Goal: Information Seeking & Learning: Understand process/instructions

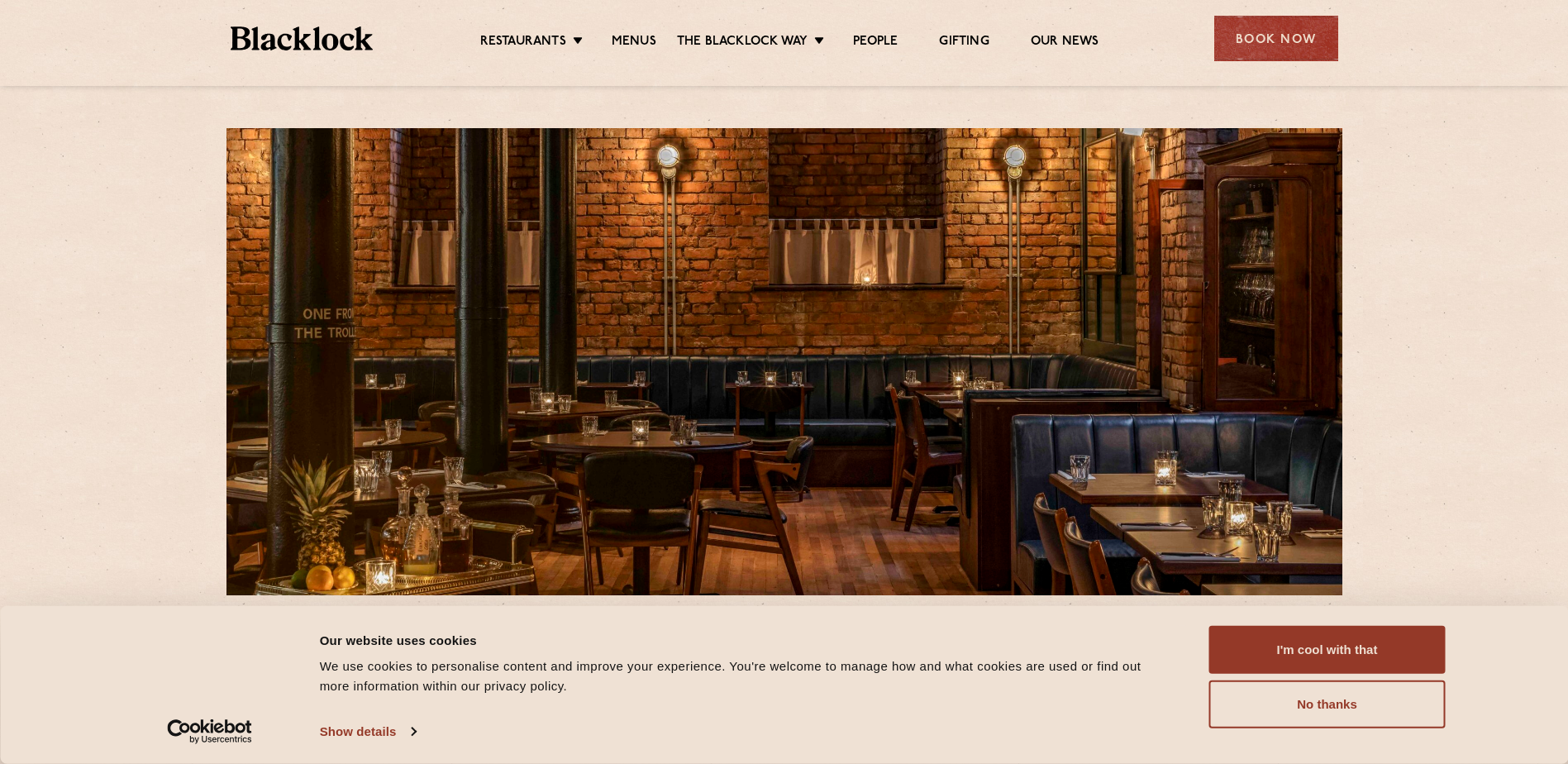
click at [631, 31] on ul "Restaurants [GEOGRAPHIC_DATA] [GEOGRAPHIC_DATA] [GEOGRAPHIC_DATA] [GEOGRAPHIC_D…" at bounding box center [789, 39] width 833 height 27
click at [1232, 634] on button "I'm cool with that" at bounding box center [1327, 650] width 236 height 48
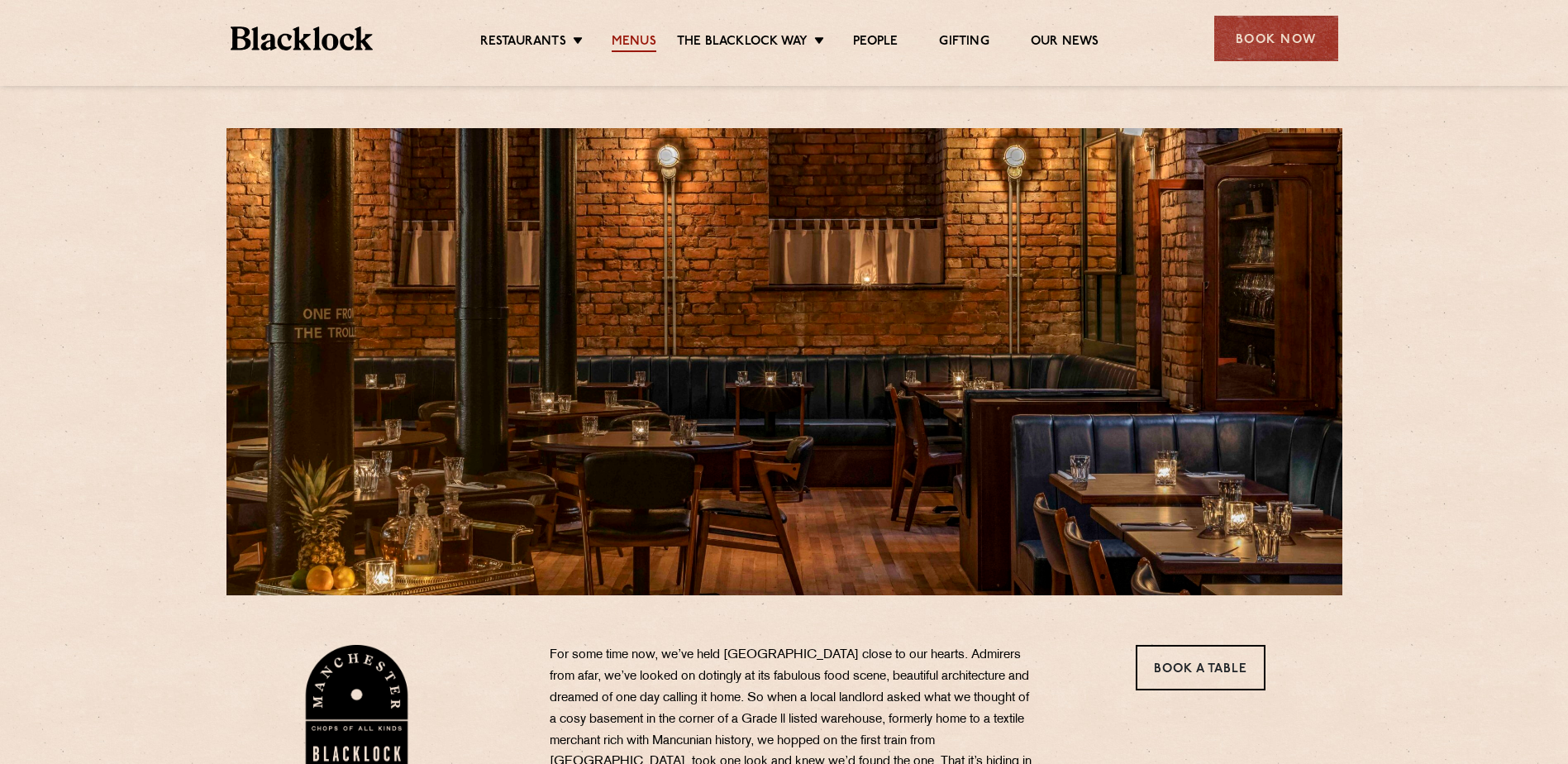
click at [636, 45] on link "Menus" at bounding box center [633, 43] width 45 height 18
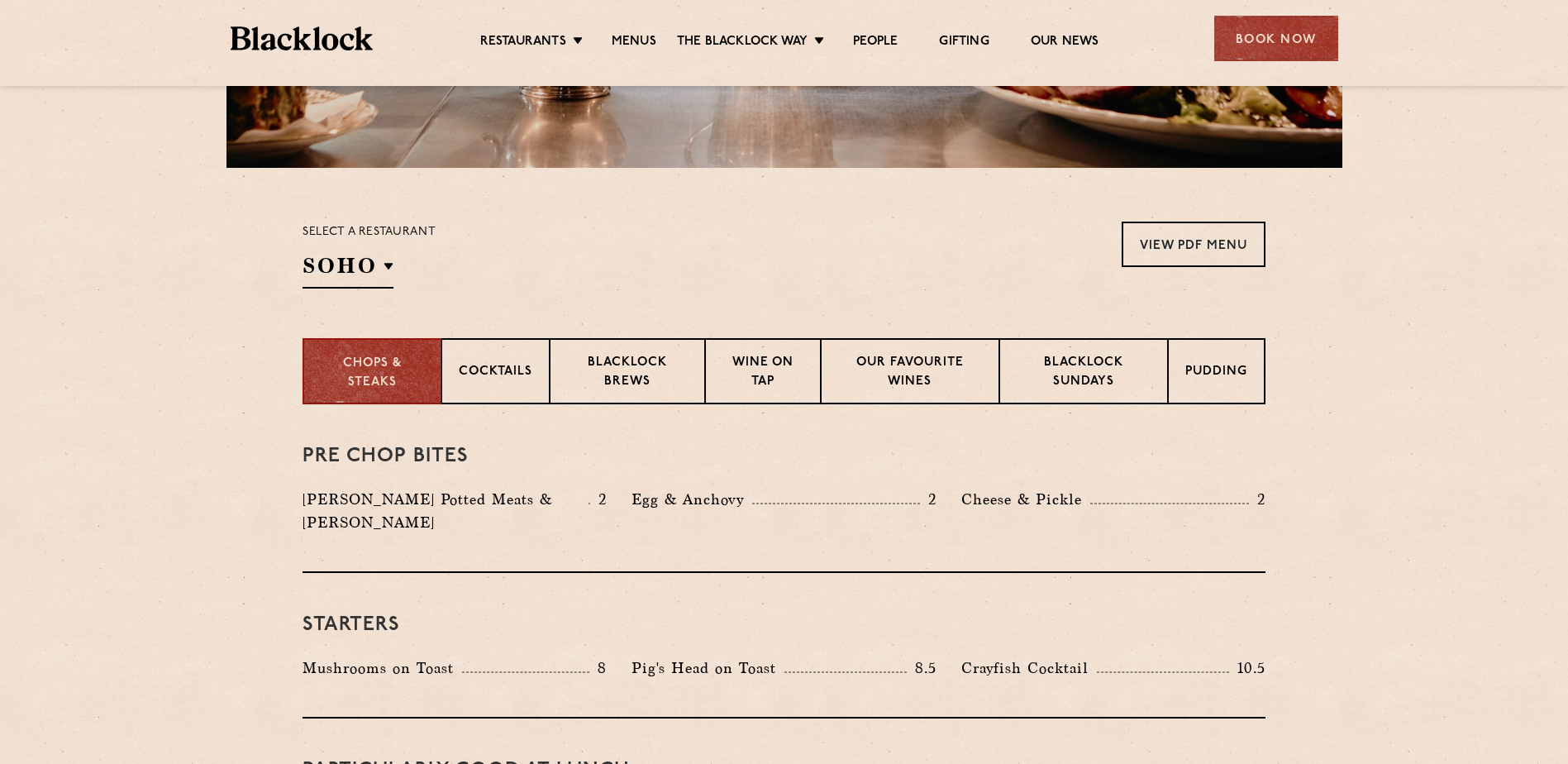
scroll to position [413, 0]
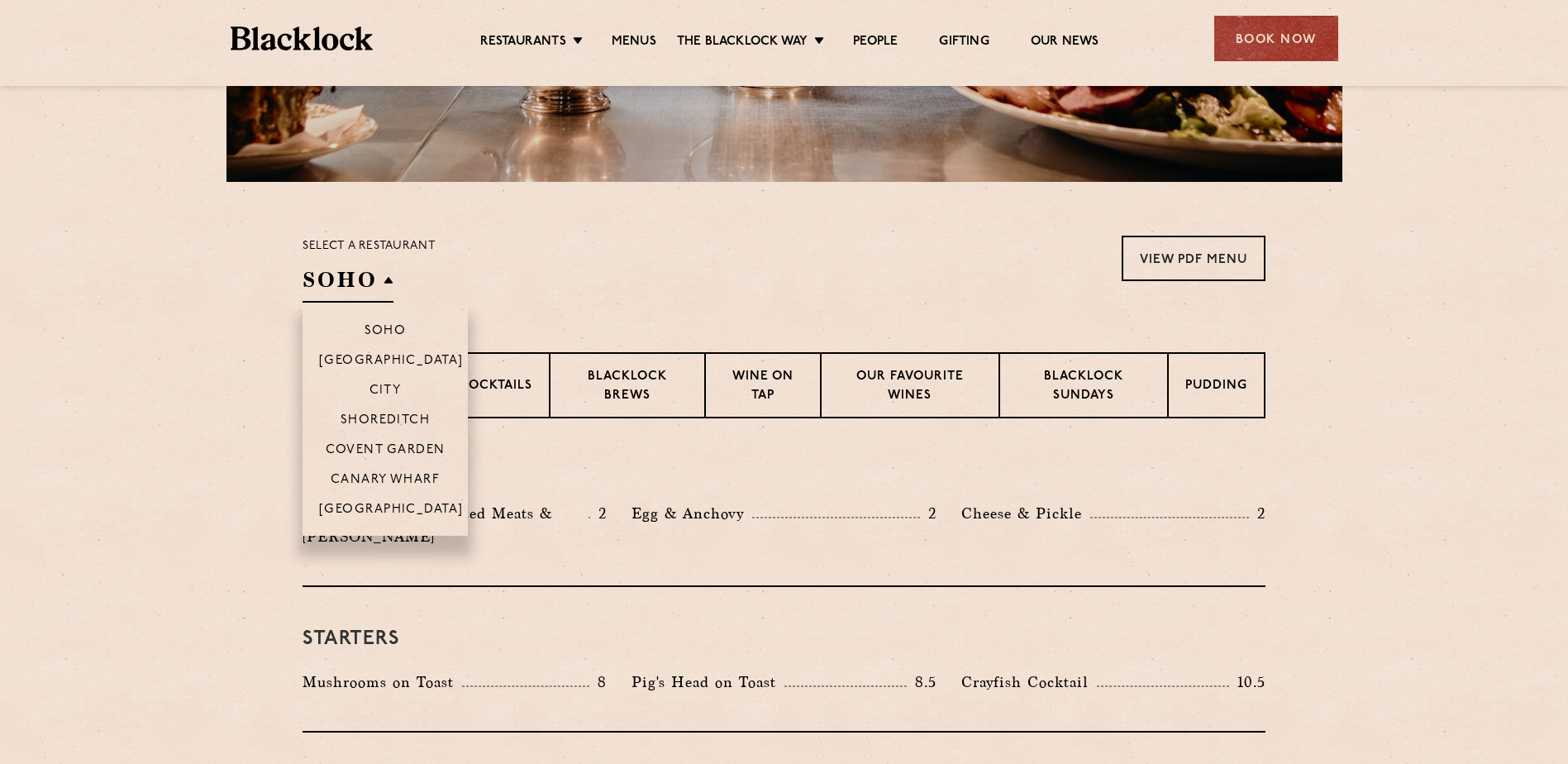
click at [336, 294] on h2 "SOHO" at bounding box center [347, 283] width 90 height 37
click at [368, 499] on li "[GEOGRAPHIC_DATA]" at bounding box center [384, 514] width 165 height 42
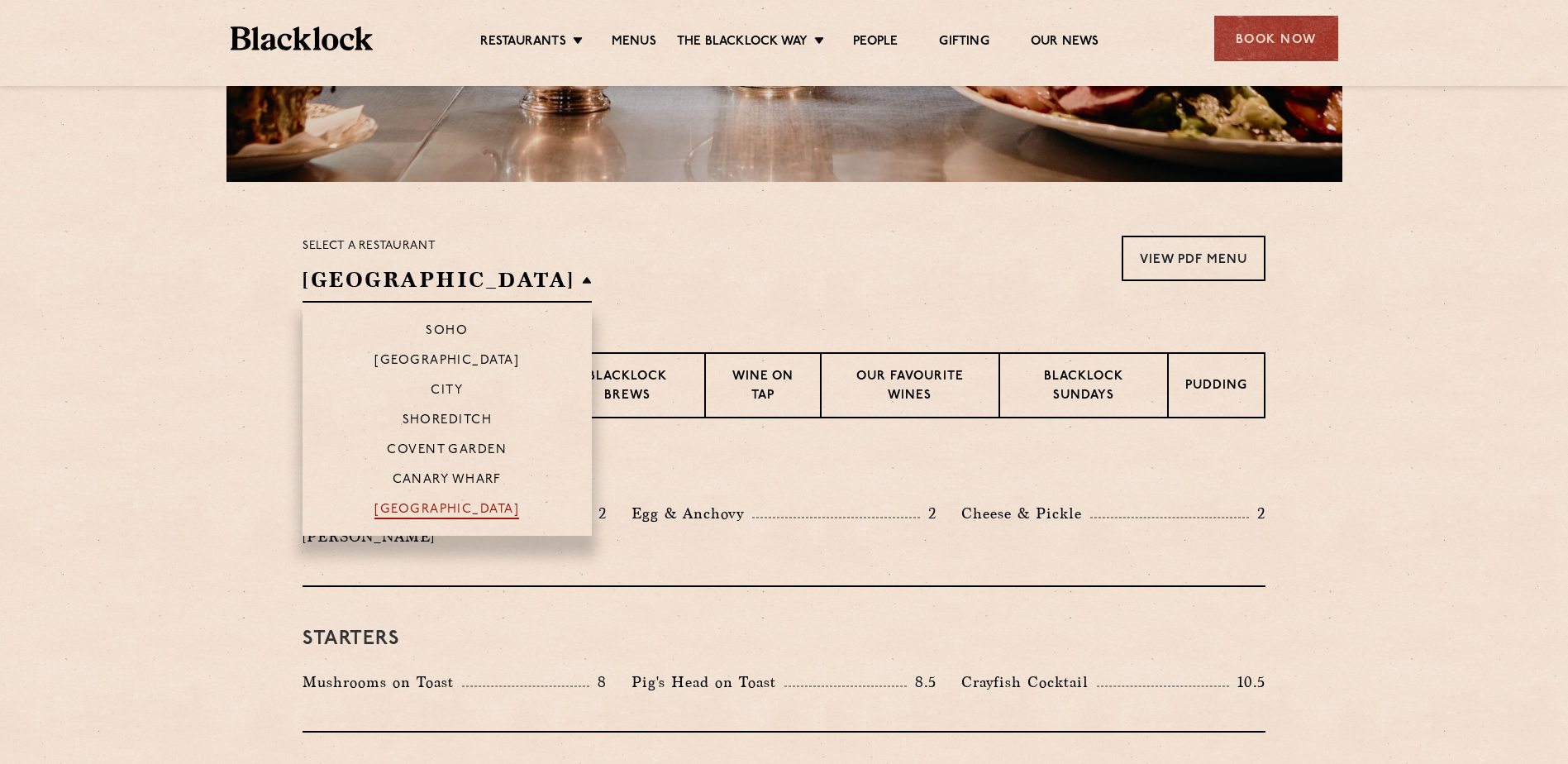
click at [390, 514] on p "[GEOGRAPHIC_DATA]" at bounding box center [447, 510] width 145 height 16
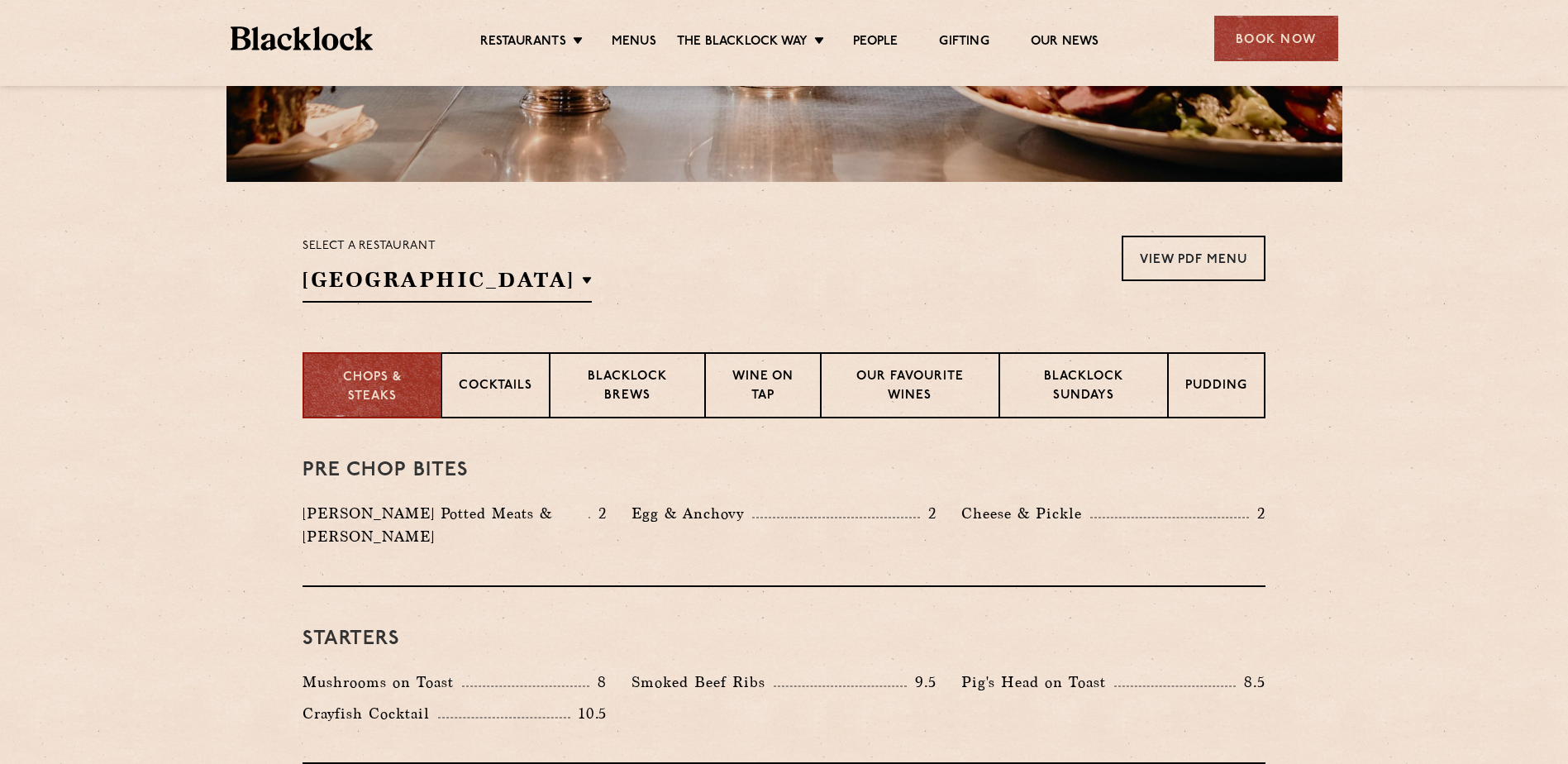
click at [881, 276] on div "Select a restaurant [GEOGRAPHIC_DATA] [GEOGRAPHIC_DATA] [GEOGRAPHIC_DATA] [GEOG…" at bounding box center [783, 269] width 963 height 67
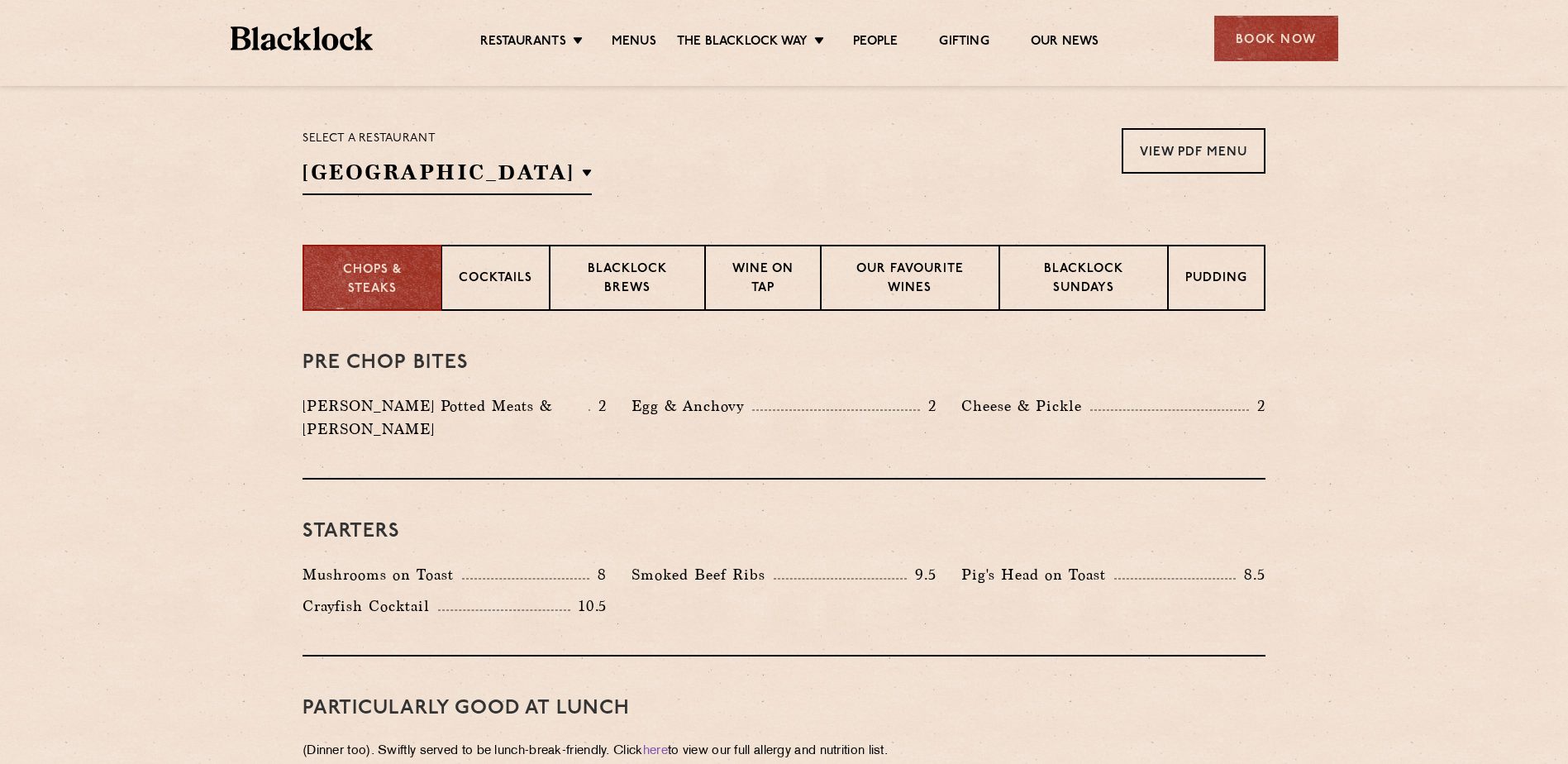
scroll to position [578, 0]
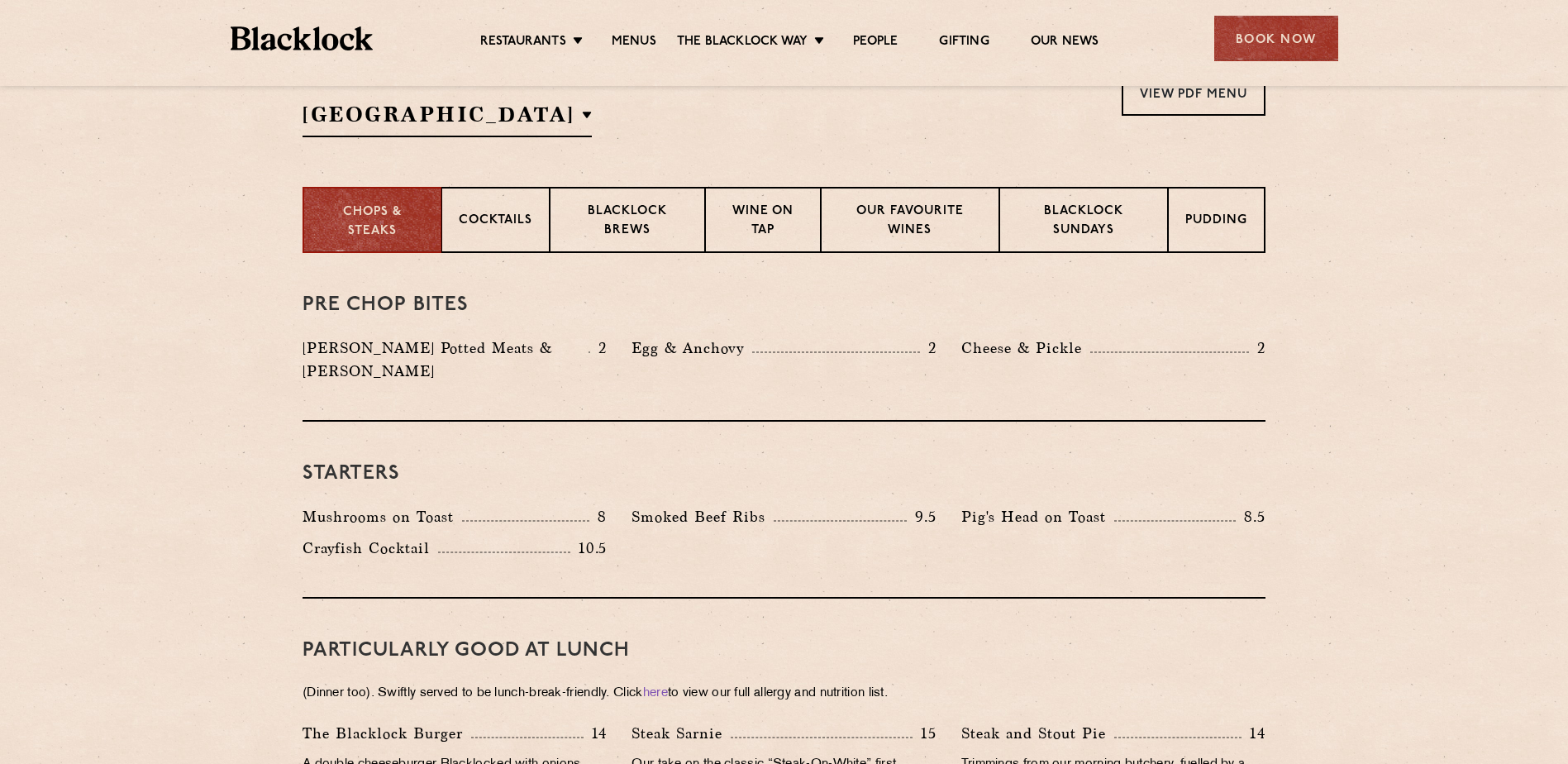
click at [1174, 122] on div "Select a restaurant [GEOGRAPHIC_DATA] [GEOGRAPHIC_DATA] [GEOGRAPHIC_DATA] [GEOG…" at bounding box center [783, 104] width 963 height 67
click at [1174, 105] on link "View PDF Menu" at bounding box center [1193, 93] width 144 height 46
